Goal: Task Accomplishment & Management: Use online tool/utility

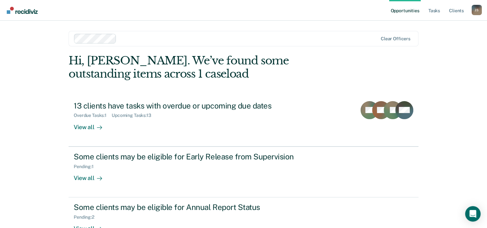
click at [367, 11] on link "Opportunities" at bounding box center [404, 10] width 31 height 21
click at [367, 12] on link "Opportunities" at bounding box center [404, 10] width 31 height 21
click at [367, 11] on link "Opportunities" at bounding box center [404, 10] width 31 height 21
click at [367, 14] on link "Client s" at bounding box center [456, 10] width 17 height 21
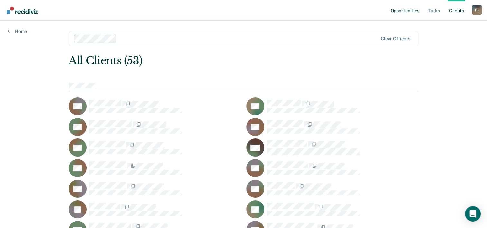
click at [367, 10] on link "Opportunities" at bounding box center [404, 10] width 31 height 21
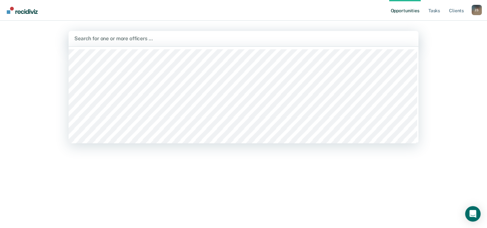
click at [226, 40] on div at bounding box center [243, 38] width 338 height 7
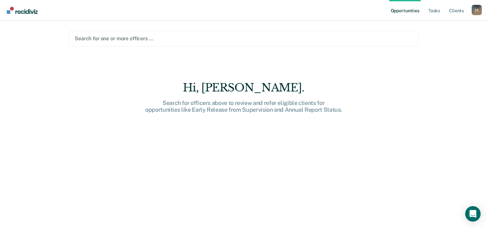
click at [175, 39] on div at bounding box center [244, 38] width 338 height 7
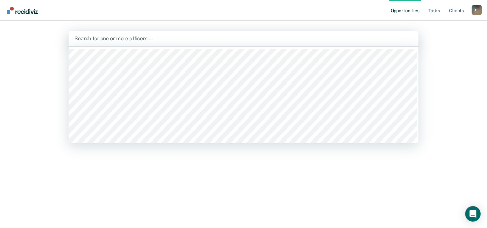
click at [175, 39] on div at bounding box center [243, 38] width 338 height 7
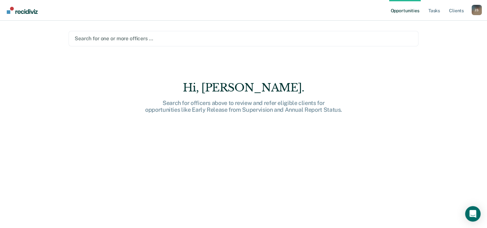
click at [396, 11] on link "Opportunities" at bounding box center [404, 10] width 31 height 21
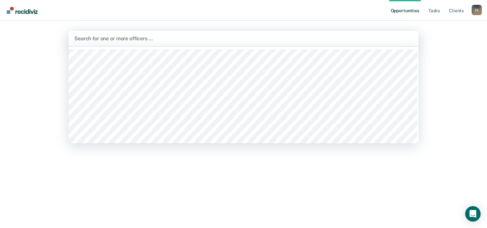
click at [221, 37] on div at bounding box center [243, 38] width 338 height 7
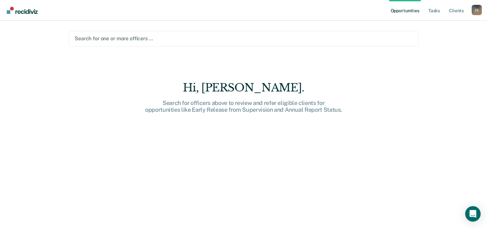
click at [220, 39] on div at bounding box center [244, 38] width 338 height 7
type input "a"
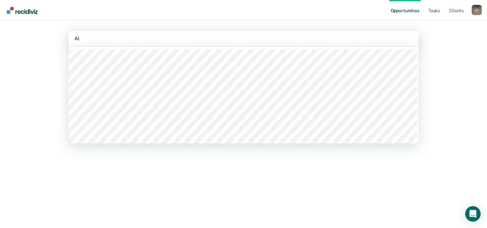
type input "Alv"
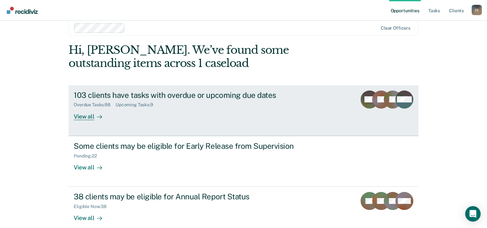
scroll to position [20, 0]
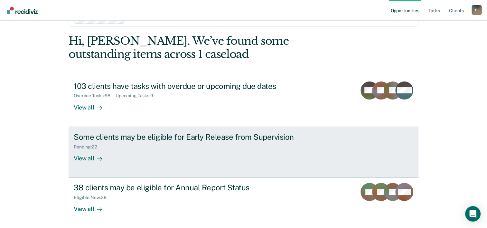
click at [86, 157] on div "View all" at bounding box center [92, 155] width 36 height 13
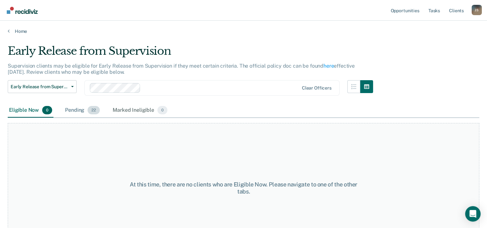
click at [73, 110] on div "Pending 22" at bounding box center [82, 110] width 37 height 14
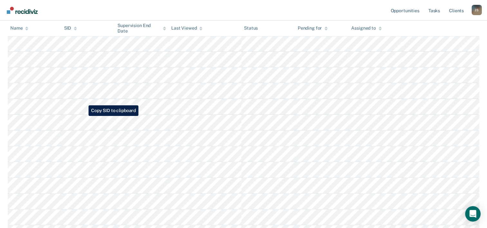
scroll to position [193, 0]
